Goal: Check status: Check status

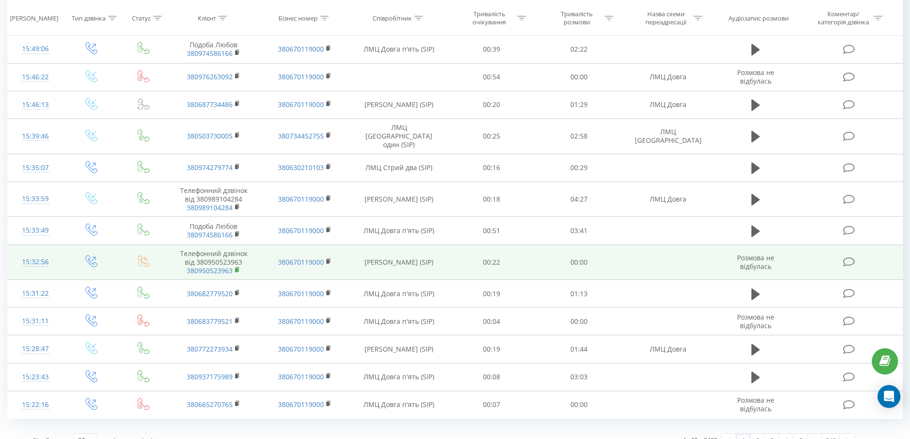
scroll to position [789, 0]
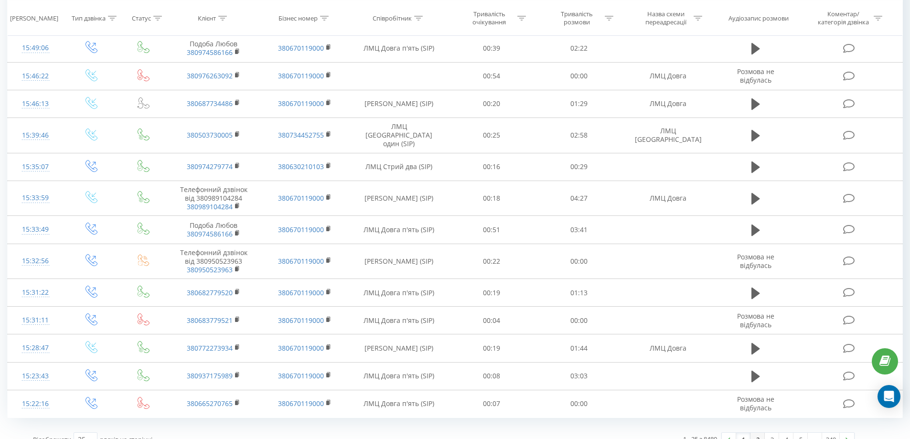
click at [755, 433] on link "2" at bounding box center [757, 439] width 14 height 13
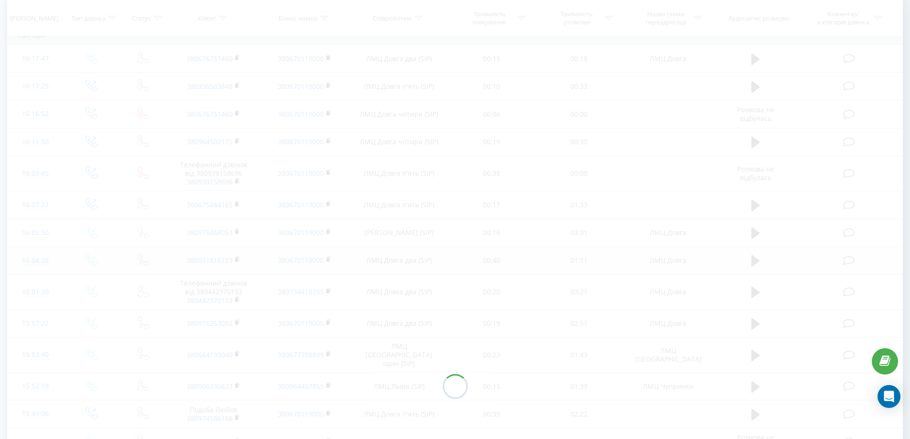
scroll to position [388, 0]
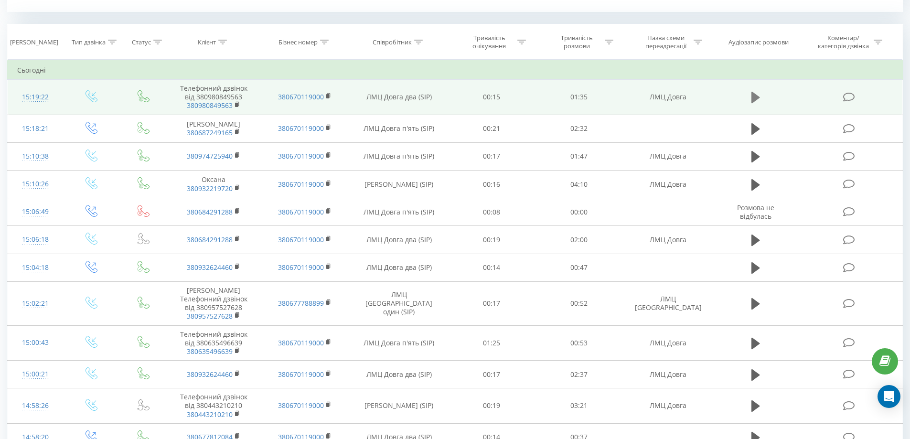
click at [755, 96] on icon at bounding box center [755, 97] width 9 height 11
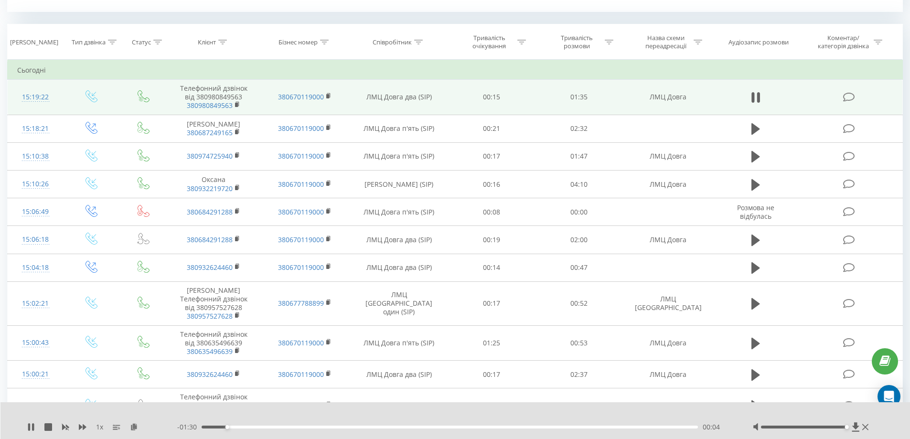
drag, startPoint x: 803, startPoint y: 427, endPoint x: 849, endPoint y: 431, distance: 46.0
click at [849, 431] on div at bounding box center [812, 427] width 118 height 10
click at [24, 424] on div "1 x - 00:41 00:54 00:54" at bounding box center [455, 420] width 910 height 37
click at [28, 427] on icon at bounding box center [29, 427] width 2 height 8
